Goal: Use online tool/utility: Utilize a website feature to perform a specific function

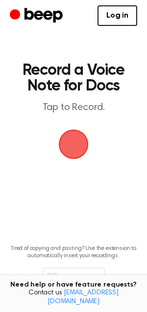
click at [72, 147] on span "button" at bounding box center [73, 144] width 27 height 27
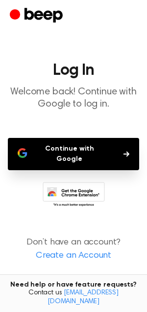
click at [56, 147] on button "Continue with Google" at bounding box center [73, 154] width 131 height 32
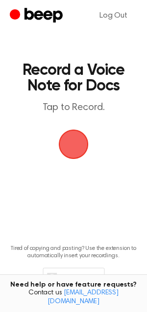
click at [70, 152] on span "button" at bounding box center [73, 144] width 27 height 27
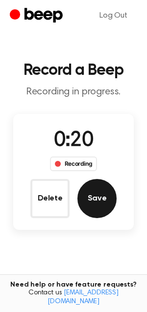
click at [90, 204] on button "Save" at bounding box center [96, 198] width 39 height 39
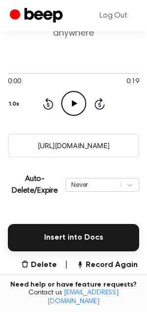
scroll to position [97, 0]
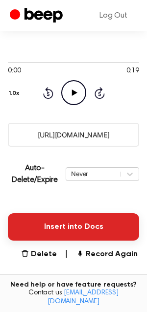
click at [86, 225] on button "Insert into Docs" at bounding box center [73, 226] width 131 height 27
